Goal: Task Accomplishment & Management: Manage account settings

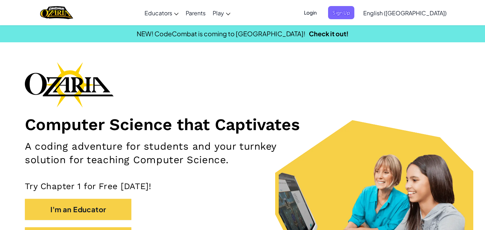
click at [321, 11] on span "Login" at bounding box center [309, 12] width 21 height 13
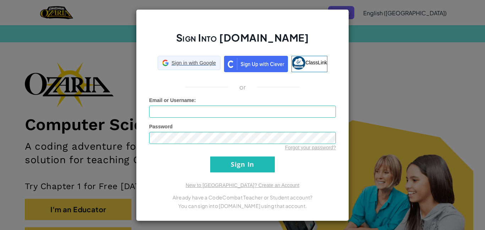
click at [158, 70] on iframe at bounding box center [158, 70] width 0 height 0
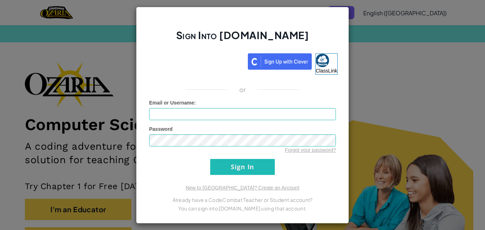
click at [377, 42] on div "Sign Into [DOMAIN_NAME] ClassLink or Unknown Error Email or Username : Password…" at bounding box center [242, 115] width 485 height 230
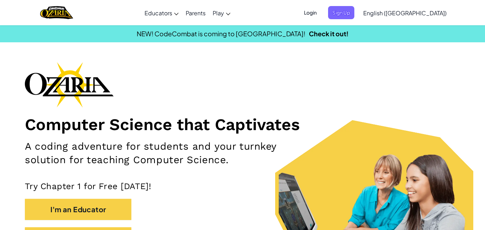
click at [321, 18] on span "Login" at bounding box center [309, 12] width 21 height 13
